Goal: Task Accomplishment & Management: Use online tool/utility

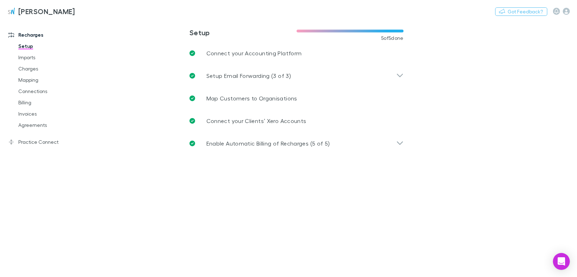
drag, startPoint x: 35, startPoint y: 69, endPoint x: 221, endPoint y: 68, distance: 186.2
click at [35, 69] on link "Charges" at bounding box center [51, 68] width 81 height 11
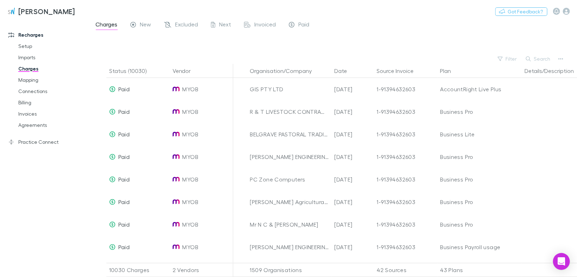
click at [511, 62] on button "Filter" at bounding box center [507, 59] width 27 height 8
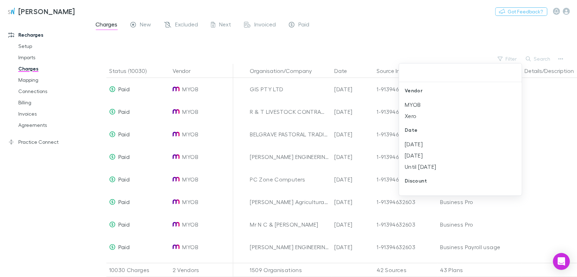
click at [537, 57] on div at bounding box center [288, 138] width 577 height 277
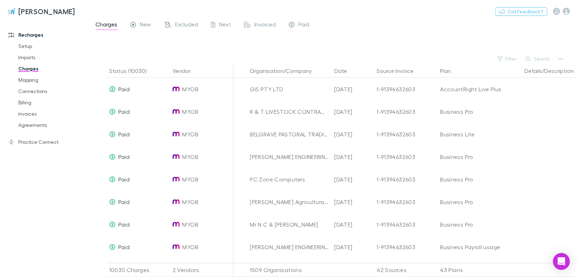
click at [537, 59] on button "Search" at bounding box center [538, 59] width 32 height 8
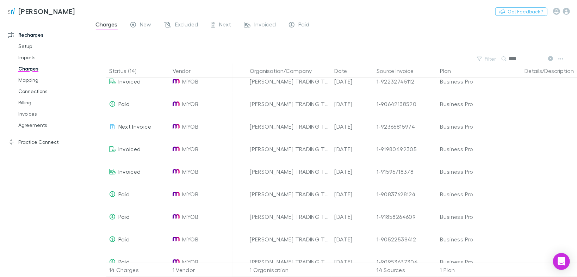
scroll to position [84, 0]
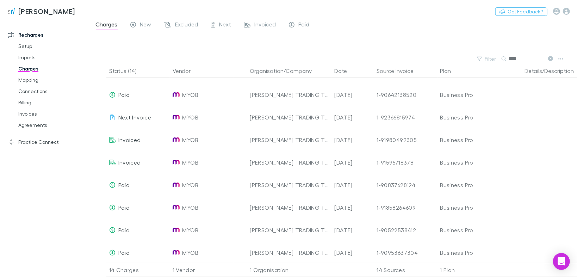
type input "****"
